Goal: Find specific page/section: Find specific page/section

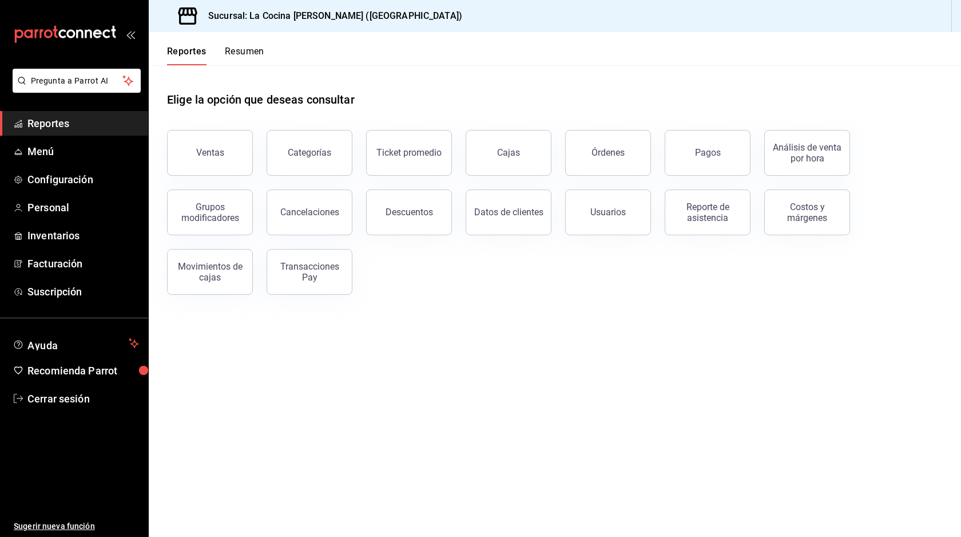
click at [71, 37] on icon "mailbox folders" at bounding box center [70, 33] width 9 height 9
click at [132, 36] on icon "open_drawer_menu" at bounding box center [132, 35] width 5 height 9
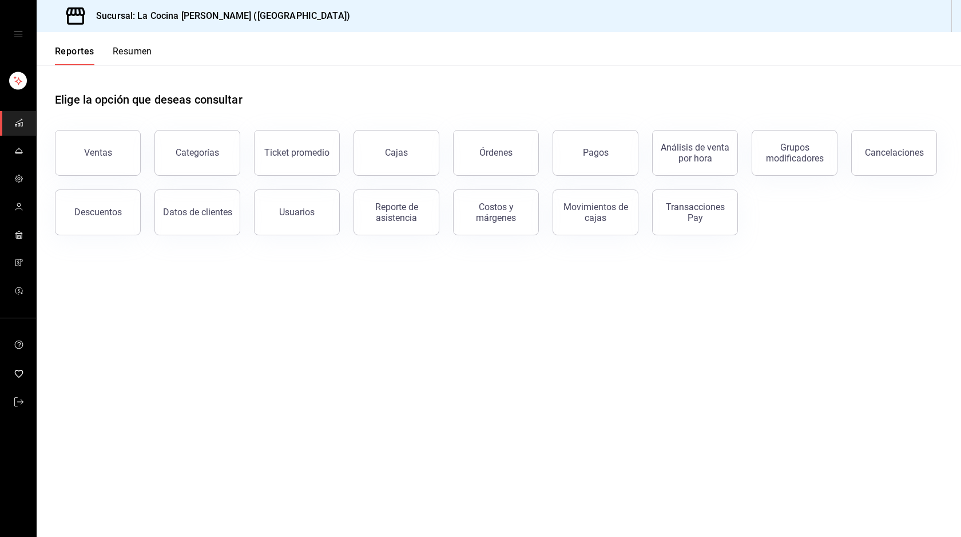
click at [15, 121] on icon "mailbox folders" at bounding box center [18, 122] width 9 height 9
click at [24, 69] on button "mailbox folders" at bounding box center [19, 81] width 29 height 24
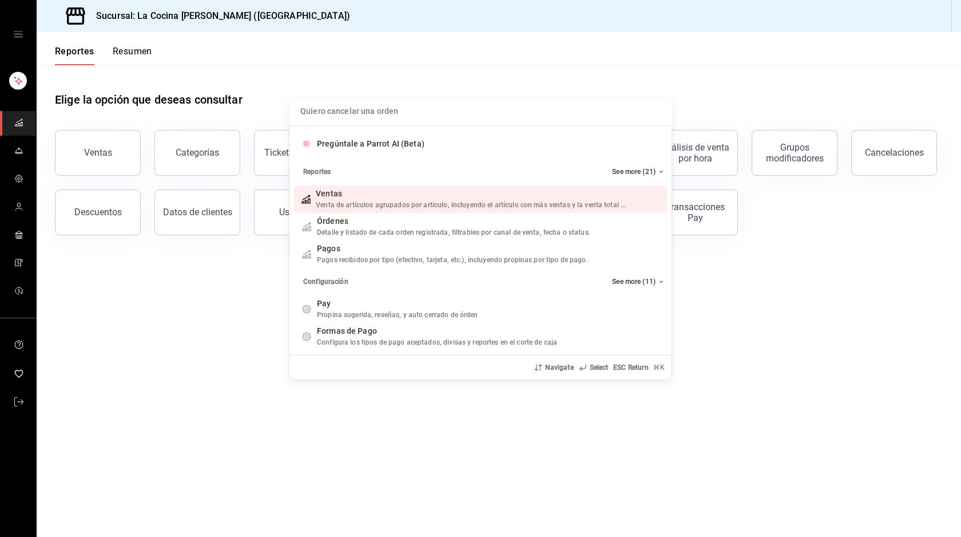
click at [19, 50] on div "Quiero cancelar una orden Pregúntale a Parrot AI (Beta) Reportes See more (21) …" at bounding box center [480, 268] width 961 height 537
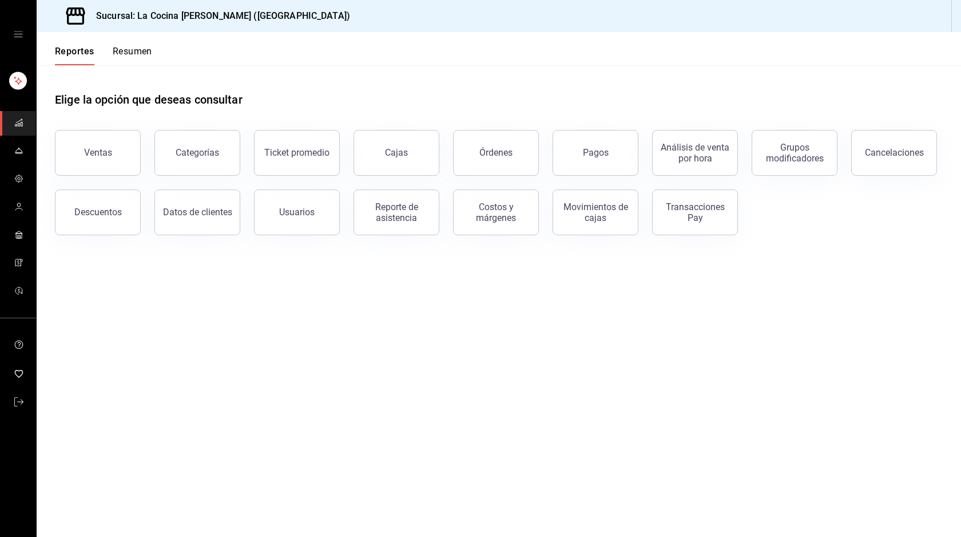
click at [22, 33] on icon "open drawer" at bounding box center [18, 34] width 9 height 9
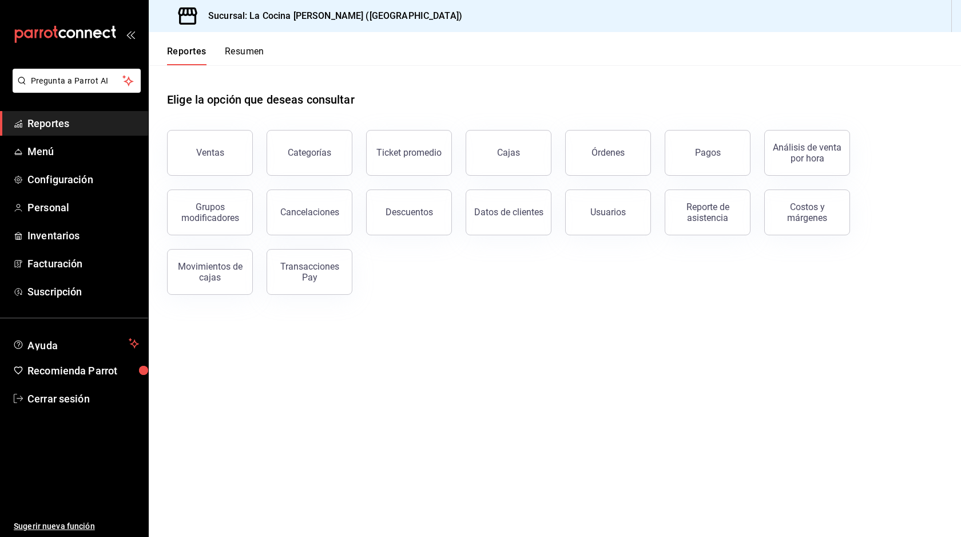
click at [134, 34] on icon "open_drawer_menu" at bounding box center [130, 34] width 9 height 9
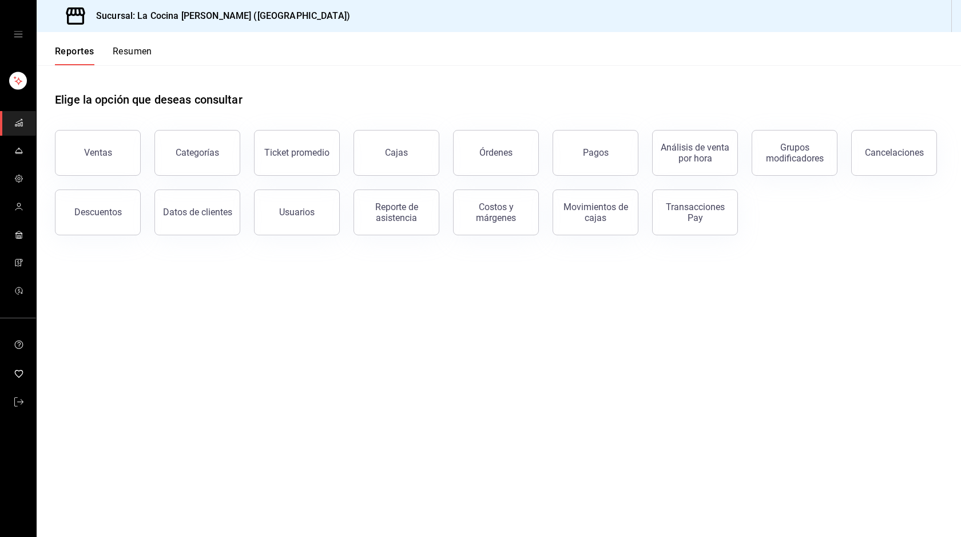
click at [19, 32] on icon "open drawer" at bounding box center [18, 34] width 9 height 9
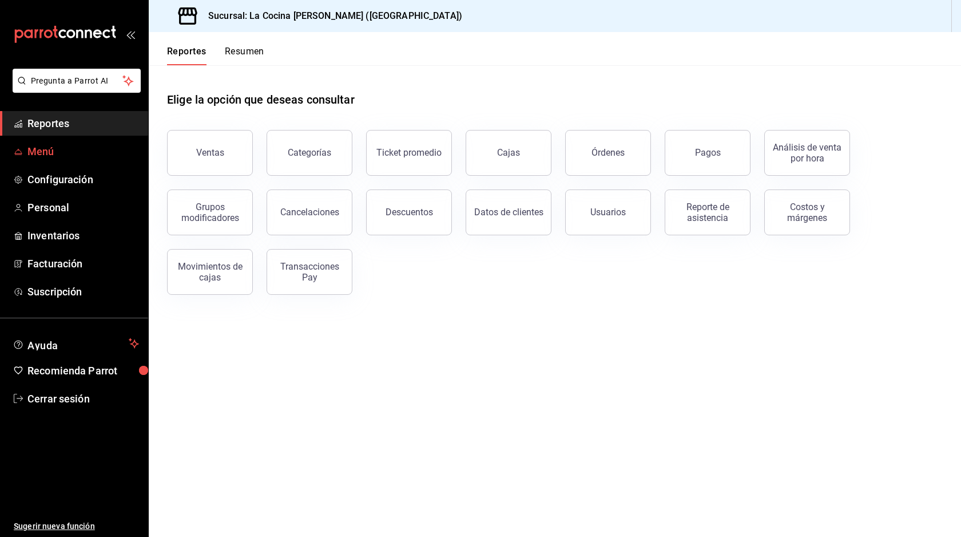
click at [81, 146] on span "Menú" at bounding box center [83, 151] width 112 height 15
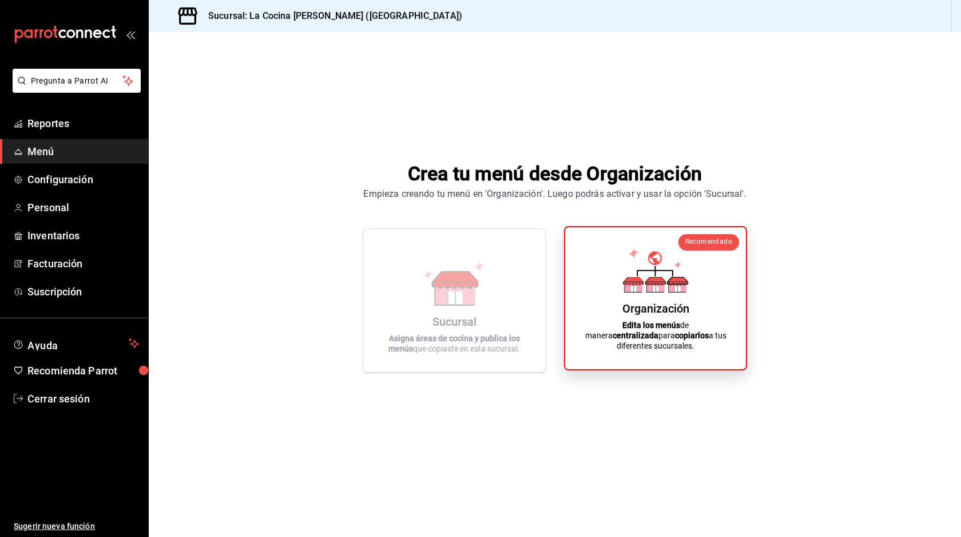
click at [665, 306] on div "Organización Edita los menús de manera centralizada para copiarlos a tus difere…" at bounding box center [655, 298] width 153 height 124
